Goal: Complete application form

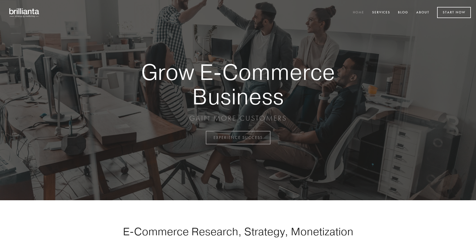
scroll to position [1350, 0]
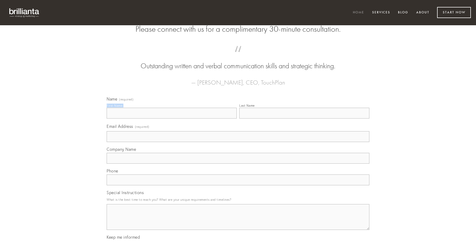
type input "[PERSON_NAME]"
click at [304, 118] on input "Last Name" at bounding box center [304, 113] width 130 height 11
type input "[PERSON_NAME]"
click at [238, 142] on input "Email Address (required)" at bounding box center [238, 136] width 263 height 11
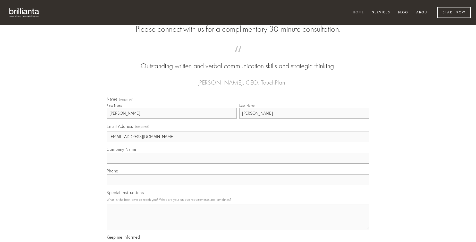
type input "[EMAIL_ADDRESS][DOMAIN_NAME]"
click at [238, 164] on input "Company Name" at bounding box center [238, 158] width 263 height 11
type input "cito"
click at [238, 185] on input "text" at bounding box center [238, 179] width 263 height 11
click at [238, 221] on textarea "Special Instructions" at bounding box center [238, 217] width 263 height 26
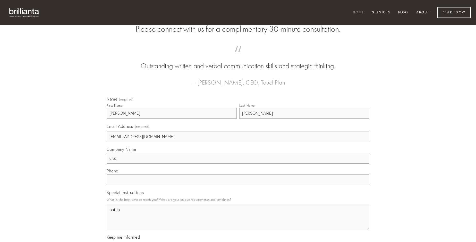
type textarea "patria"
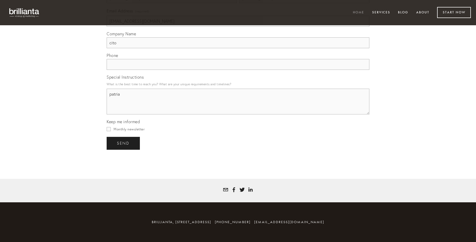
click at [124, 143] on span "send" at bounding box center [123, 143] width 13 height 5
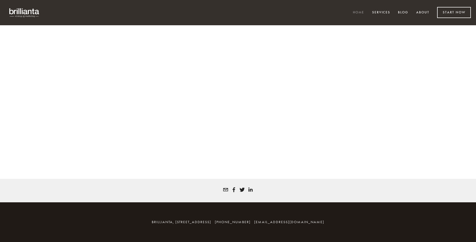
scroll to position [1343, 0]
